Goal: Information Seeking & Learning: Learn about a topic

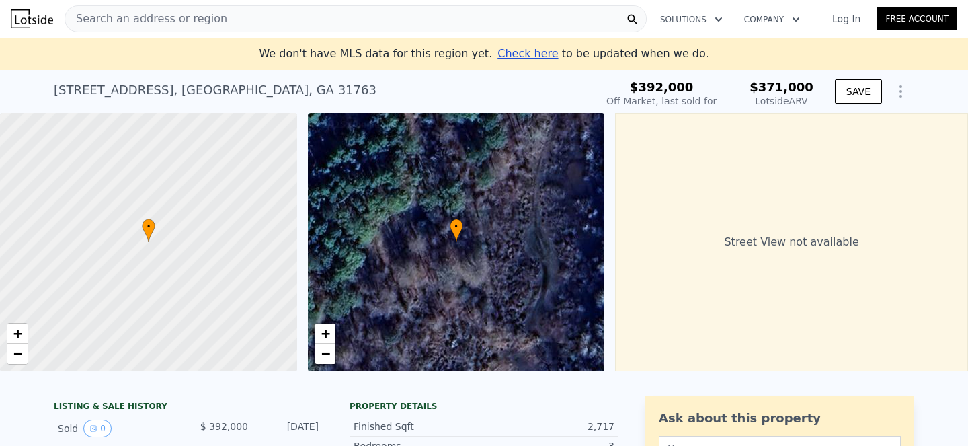
click at [161, 9] on div "Search an address or region" at bounding box center [146, 19] width 162 height 26
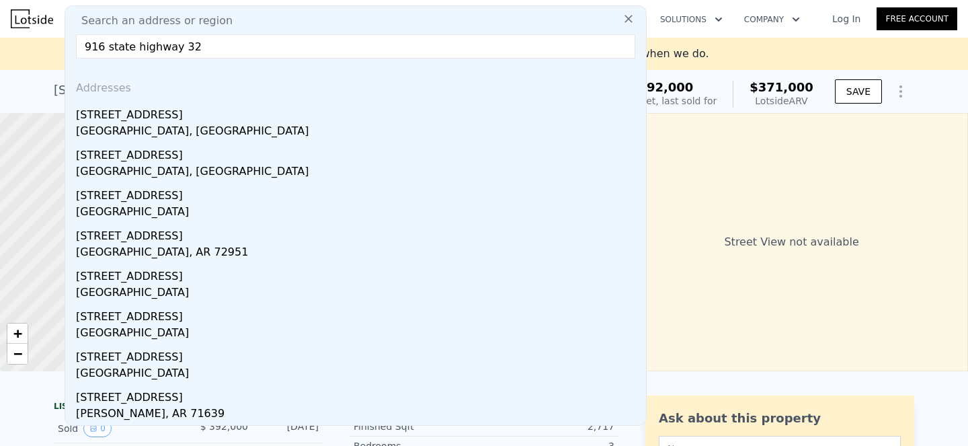
click at [281, 46] on input "916 state highway 32" at bounding box center [355, 46] width 559 height 24
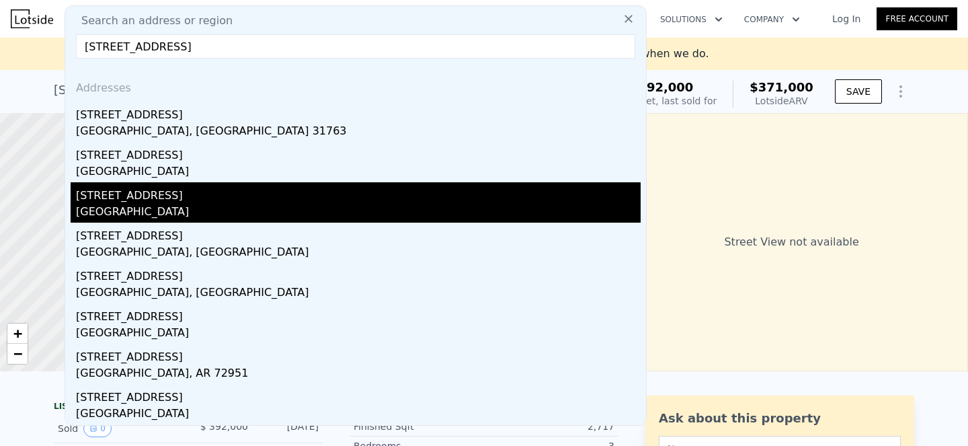
type input "[STREET_ADDRESS]"
click at [221, 211] on div "[GEOGRAPHIC_DATA]" at bounding box center [358, 213] width 565 height 19
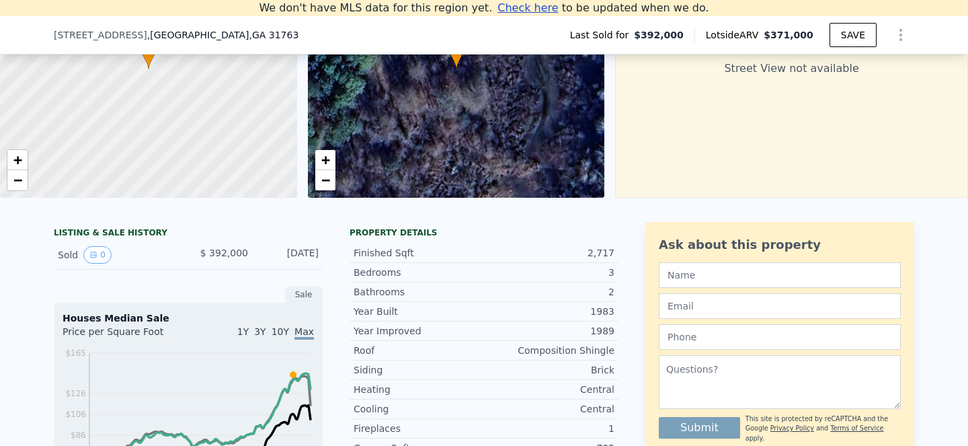
scroll to position [179, 0]
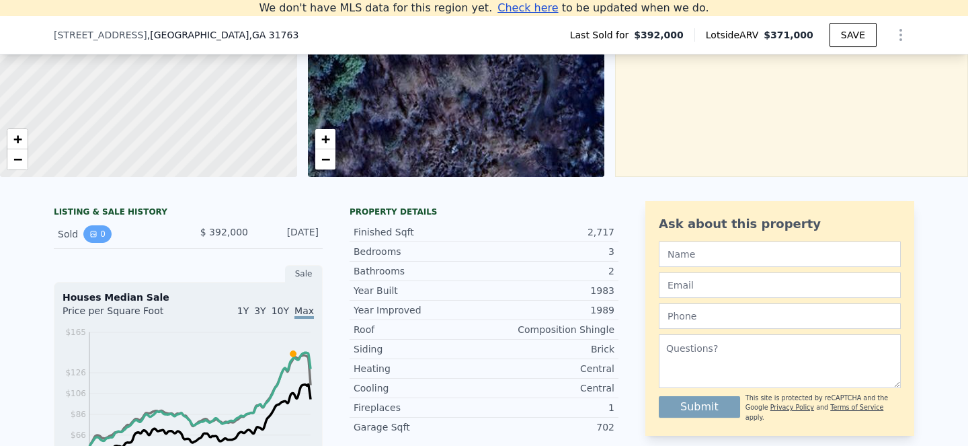
click at [94, 234] on icon "View historical data" at bounding box center [93, 233] width 5 height 5
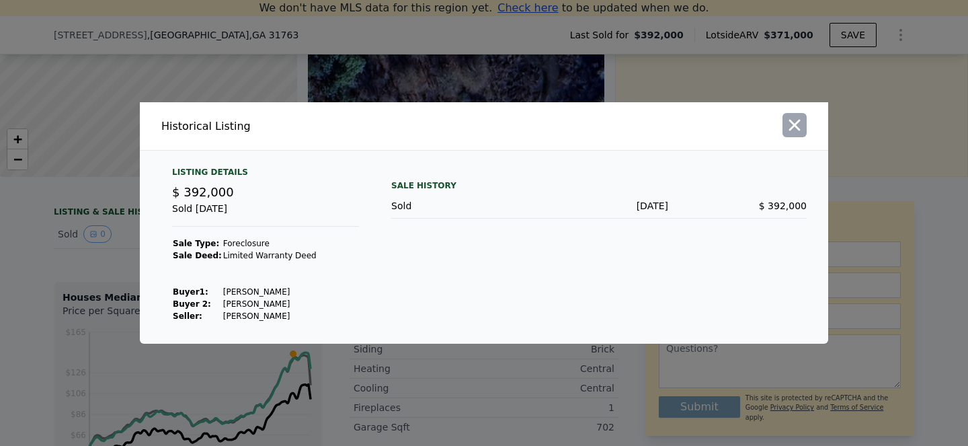
click at [799, 126] on icon "button" at bounding box center [794, 125] width 19 height 19
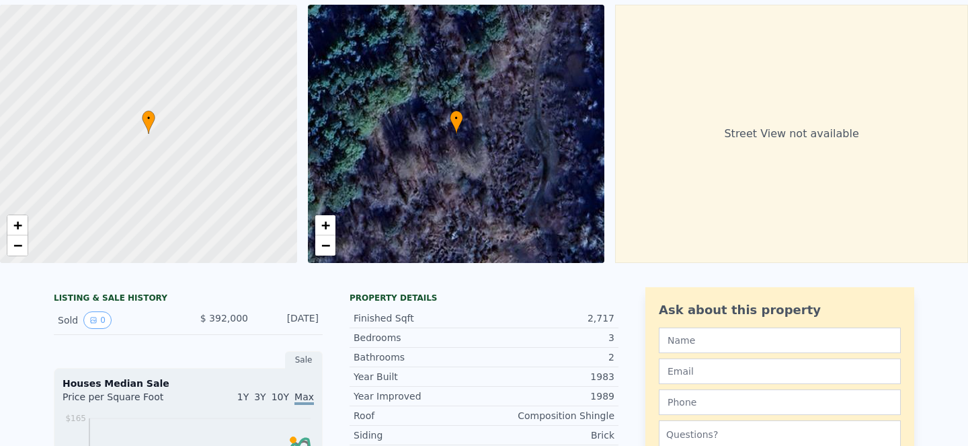
scroll to position [0, 0]
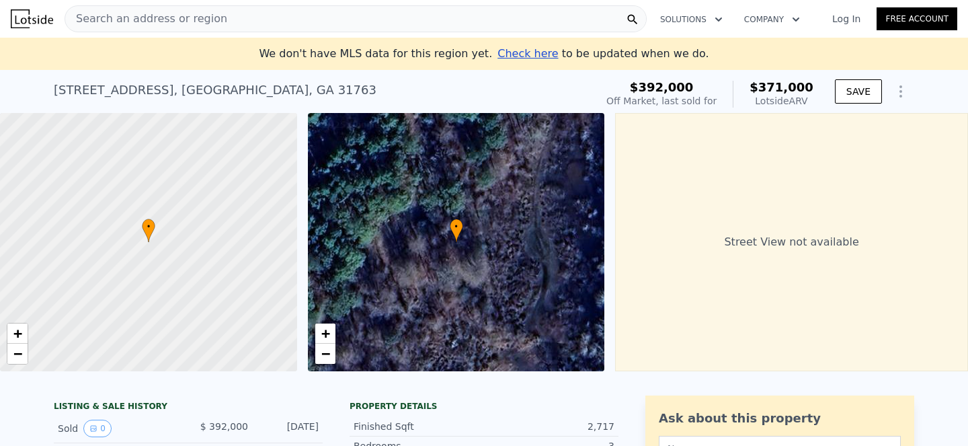
click at [409, 223] on div "• + −" at bounding box center [456, 242] width 297 height 258
click at [747, 235] on div "Street View not available" at bounding box center [791, 242] width 353 height 258
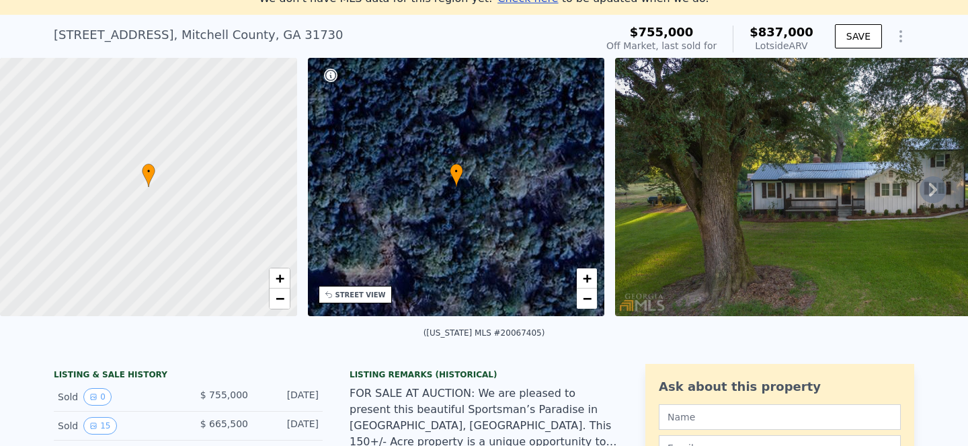
scroll to position [63, 0]
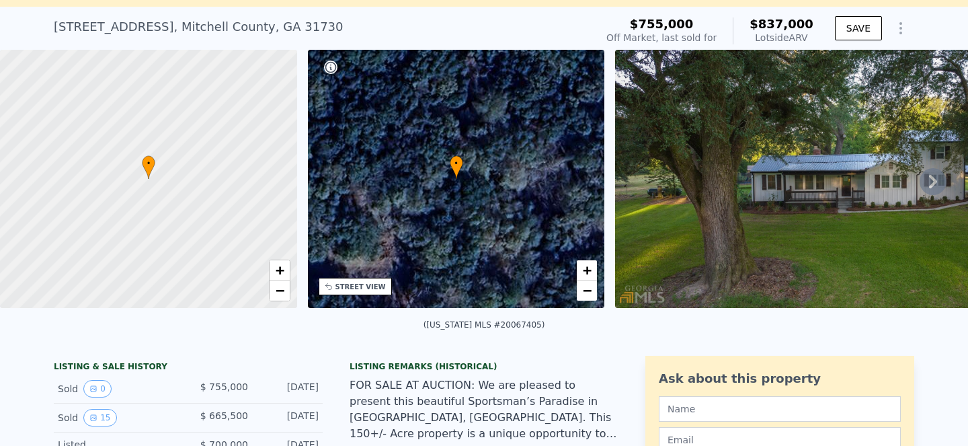
click at [940, 172] on icon at bounding box center [933, 181] width 27 height 27
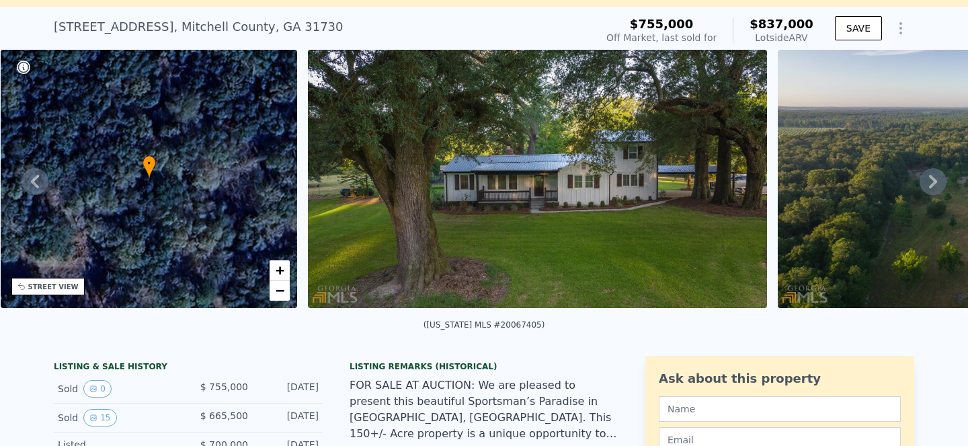
click at [940, 172] on icon at bounding box center [933, 181] width 27 height 27
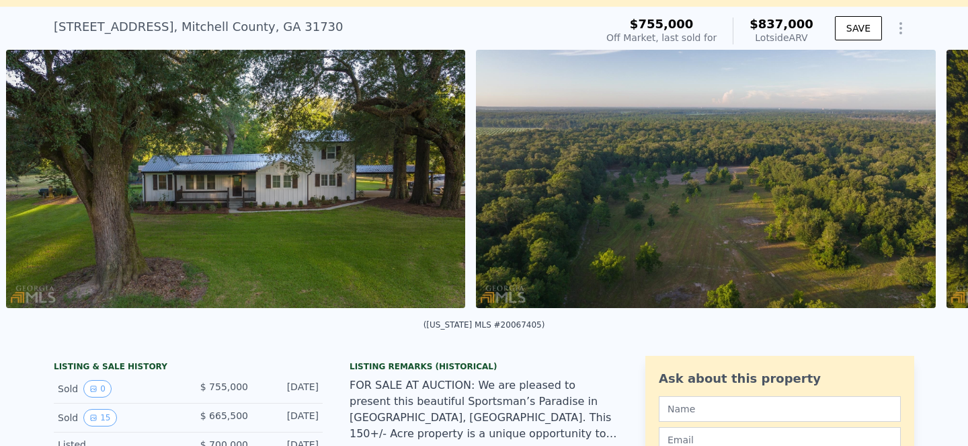
click at [940, 172] on div "• + − • + − STREET VIEW Loading... SATELLITE VIEW" at bounding box center [484, 181] width 968 height 263
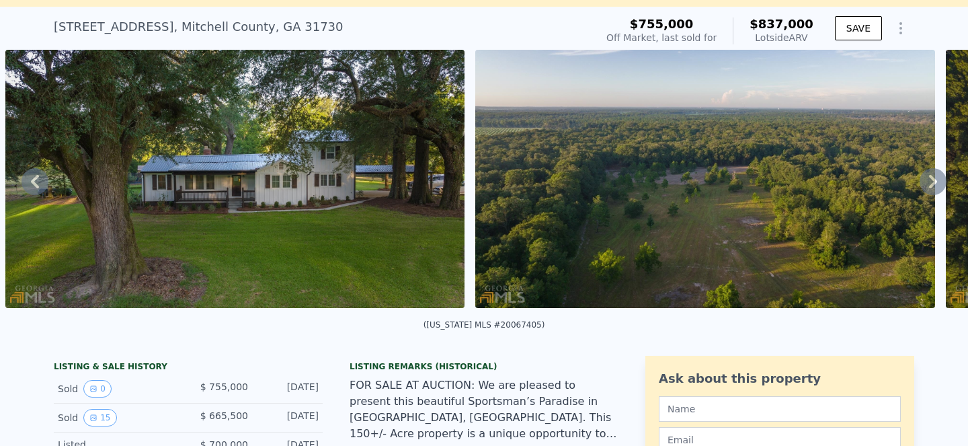
click at [929, 182] on icon at bounding box center [933, 181] width 27 height 27
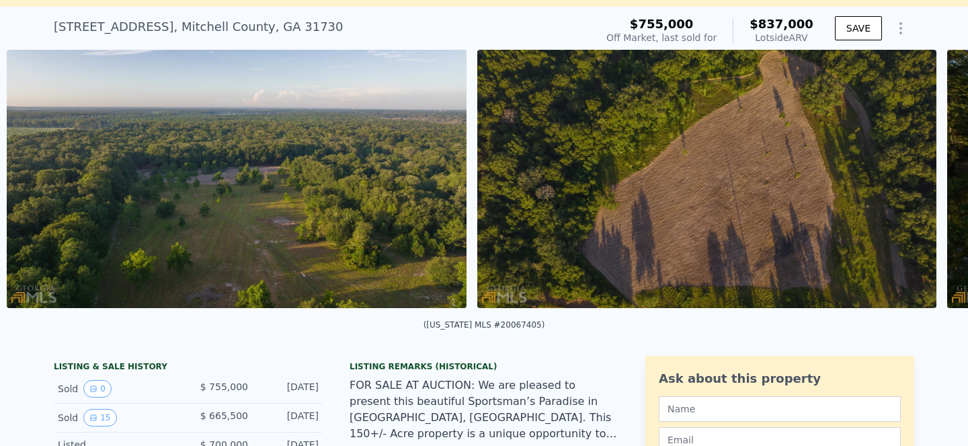
scroll to position [0, 1085]
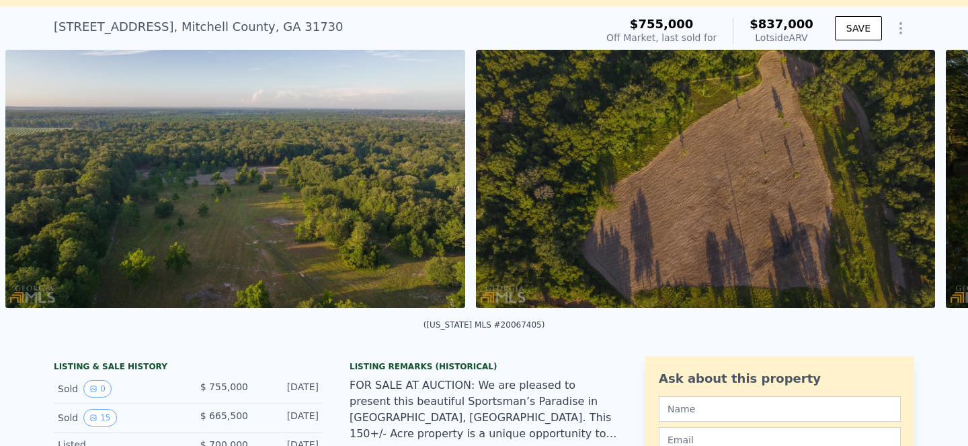
click at [929, 182] on img at bounding box center [705, 179] width 459 height 258
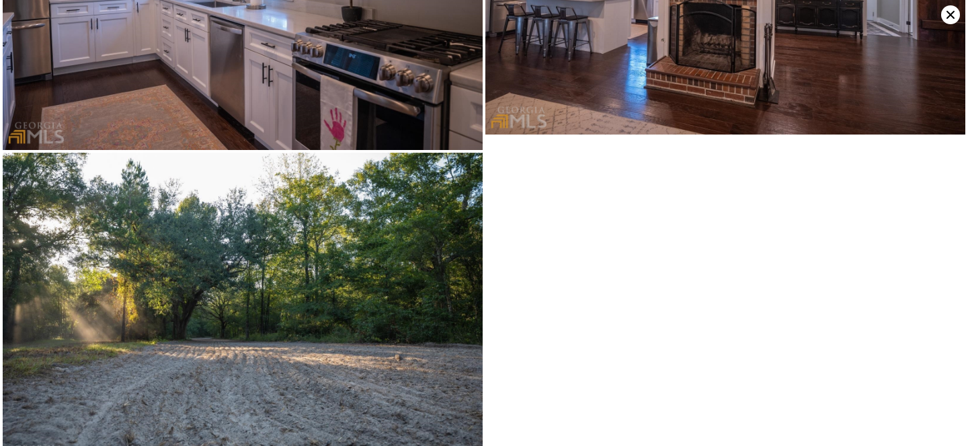
scroll to position [1948, 0]
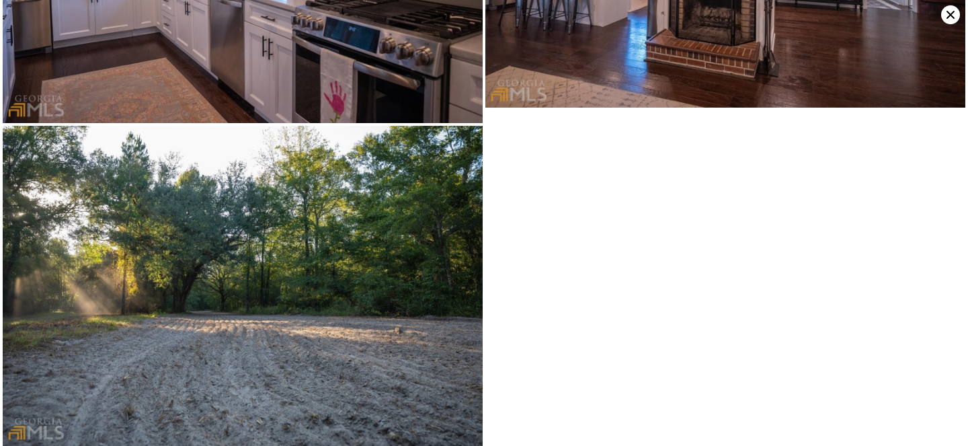
click at [956, 18] on icon at bounding box center [950, 14] width 19 height 19
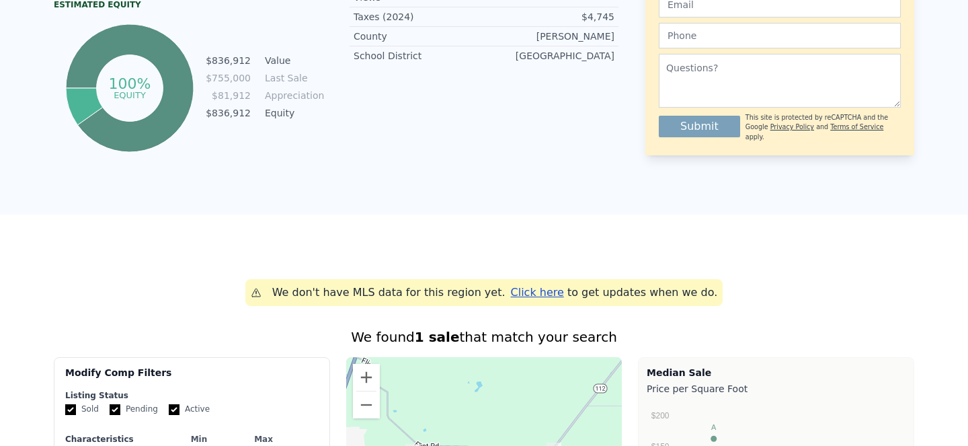
scroll to position [0, 0]
